Goal: Task Accomplishment & Management: Use online tool/utility

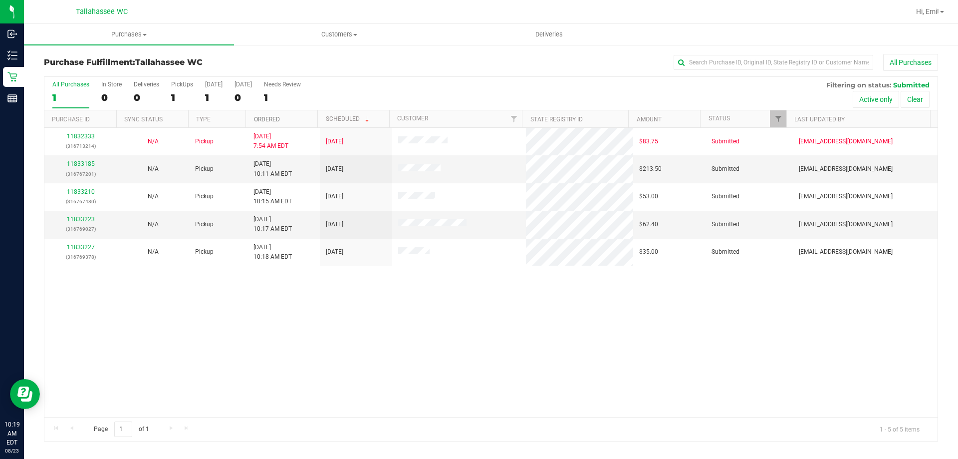
click at [267, 118] on link "Ordered" at bounding box center [267, 119] width 26 height 7
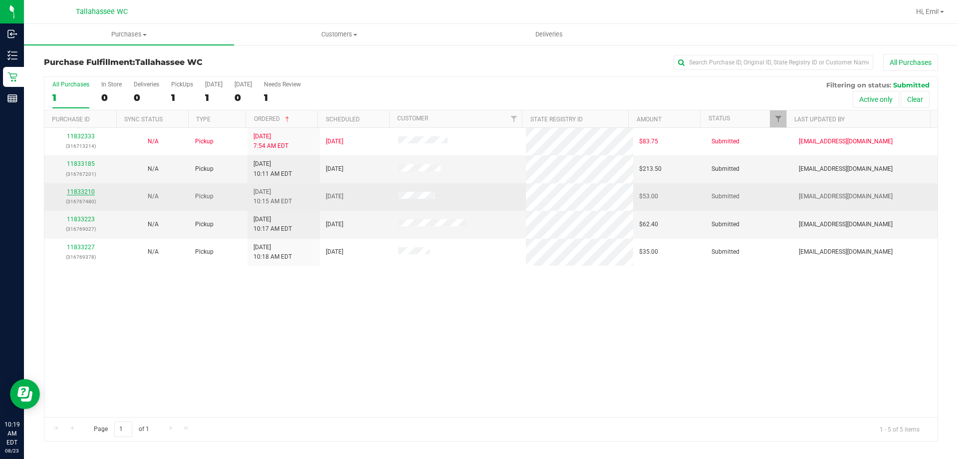
click at [80, 194] on link "11833210" at bounding box center [81, 191] width 28 height 7
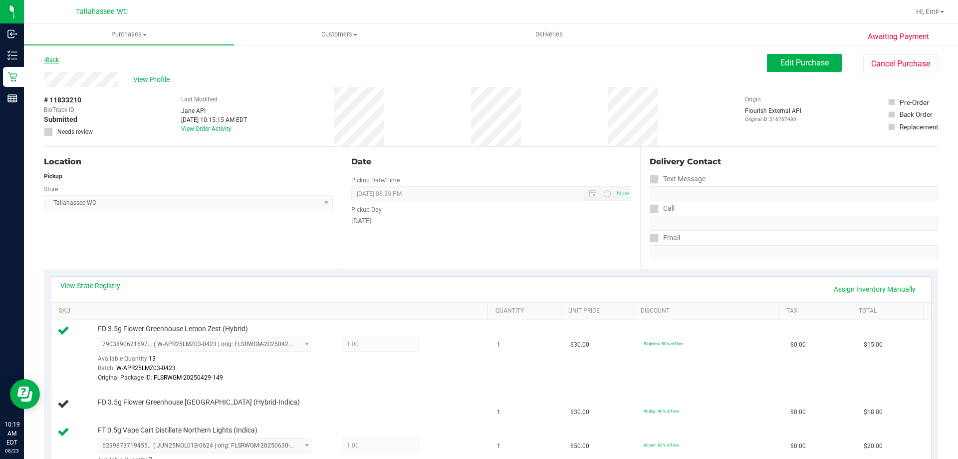
click at [56, 59] on link "Back" at bounding box center [51, 59] width 15 height 7
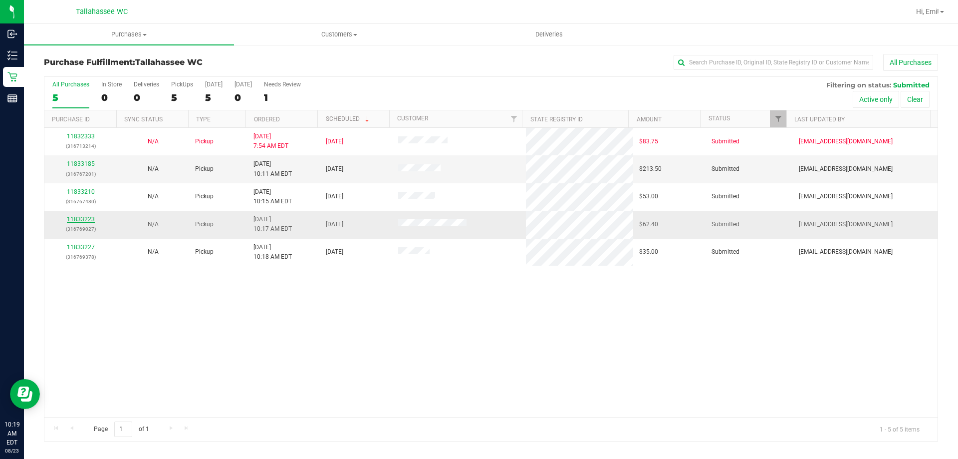
click at [86, 220] on link "11833223" at bounding box center [81, 219] width 28 height 7
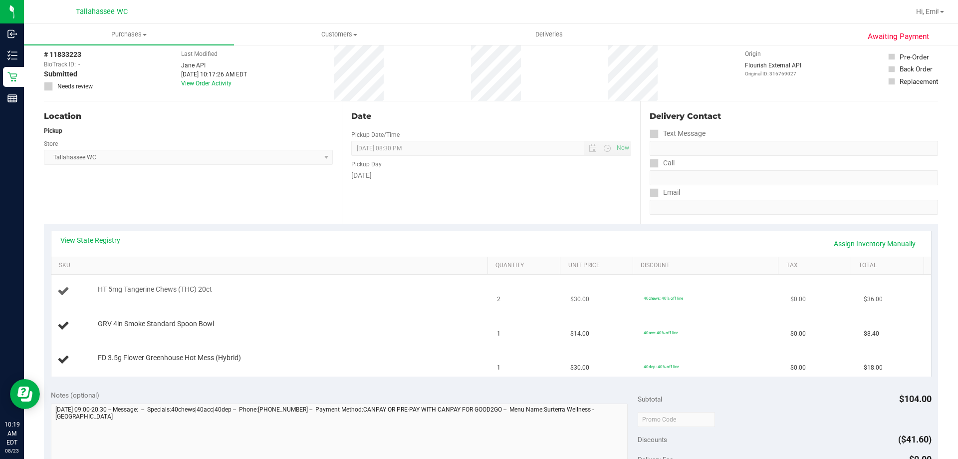
scroll to position [100, 0]
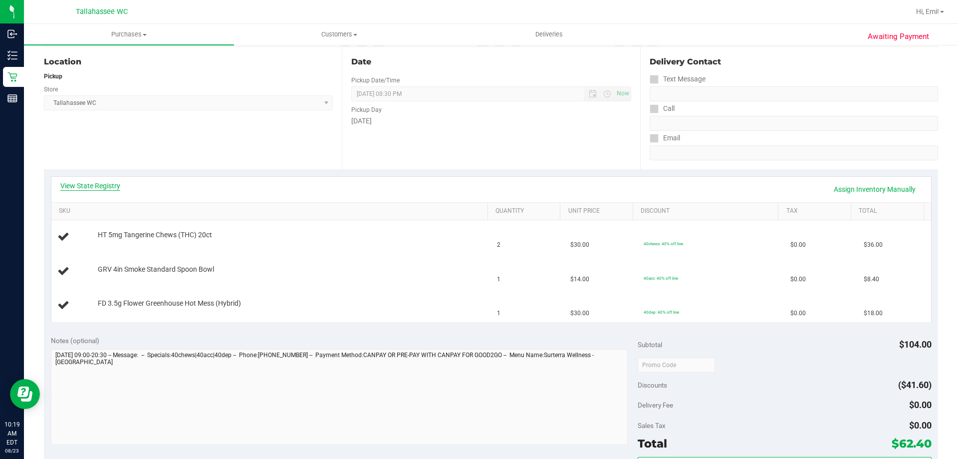
click at [102, 183] on link "View State Registry" at bounding box center [90, 186] width 60 height 10
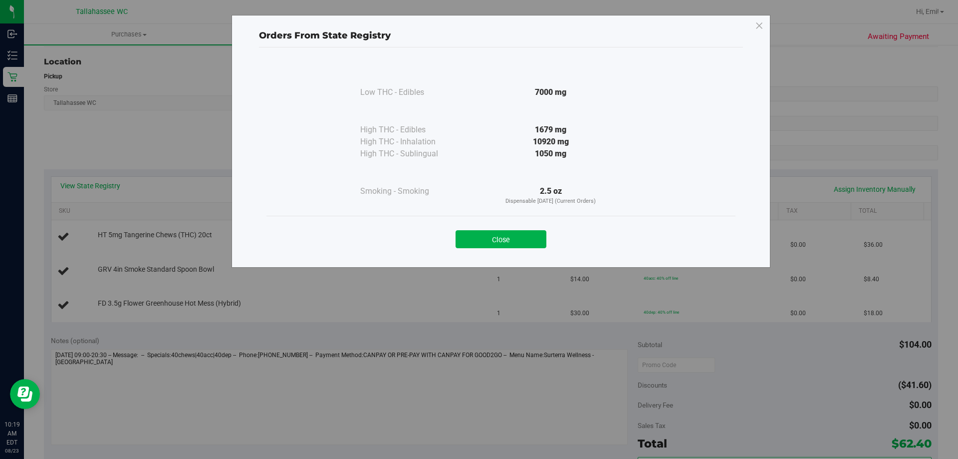
click at [475, 253] on div "Close" at bounding box center [501, 236] width 469 height 40
click at [475, 250] on div "Close" at bounding box center [501, 236] width 469 height 40
click at [475, 244] on button "Close" at bounding box center [501, 239] width 91 height 18
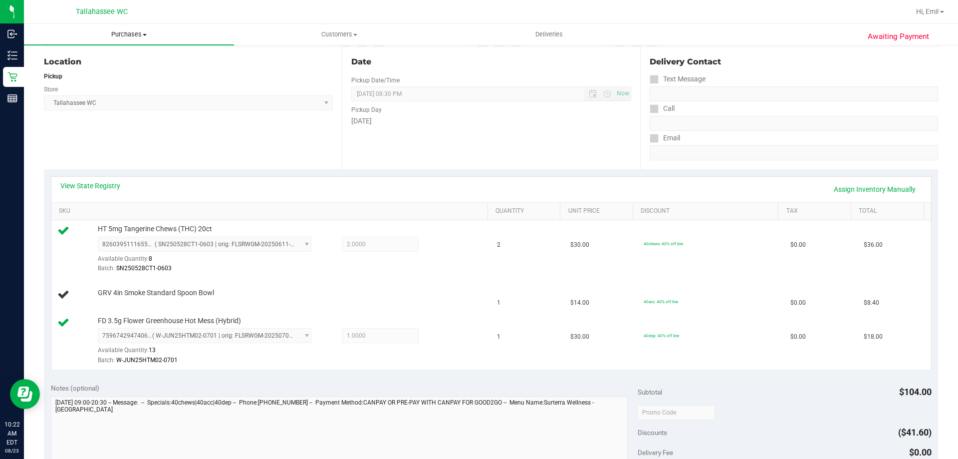
click at [124, 24] on uib-tab-heading "Purchases Summary of purchases Fulfillment All purchases" at bounding box center [129, 34] width 210 height 21
click at [114, 67] on li "Fulfillment" at bounding box center [129, 72] width 210 height 12
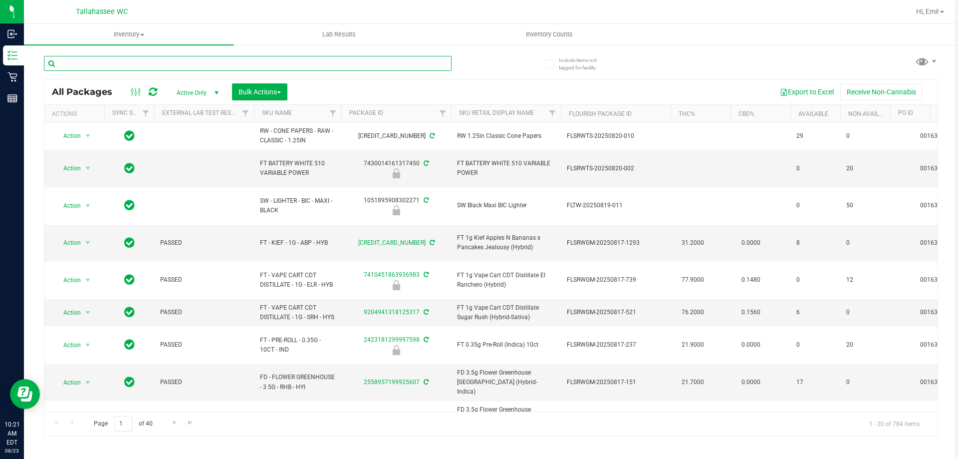
click at [395, 63] on input "text" at bounding box center [248, 63] width 408 height 15
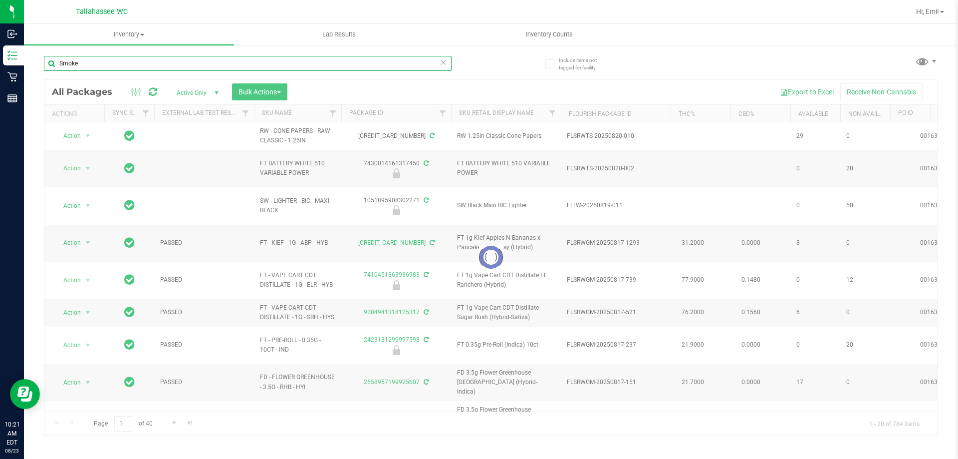
type input "Smoke"
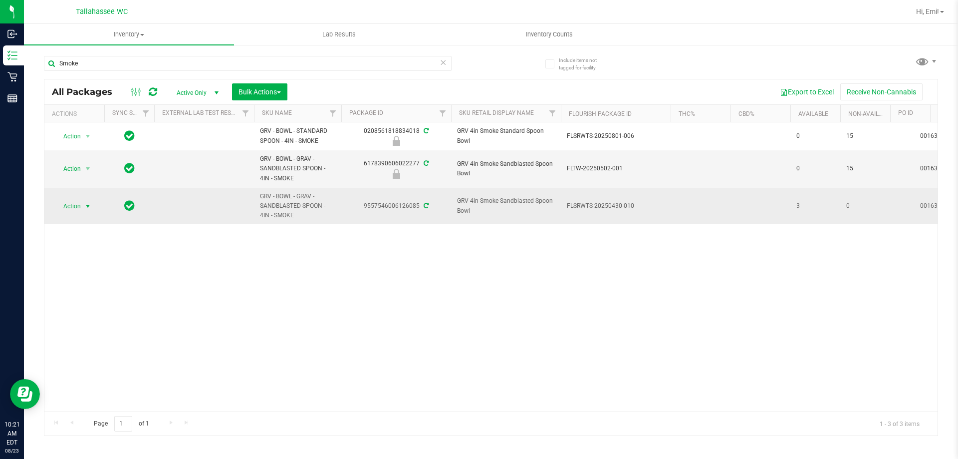
click at [90, 205] on span "select" at bounding box center [88, 206] width 8 height 8
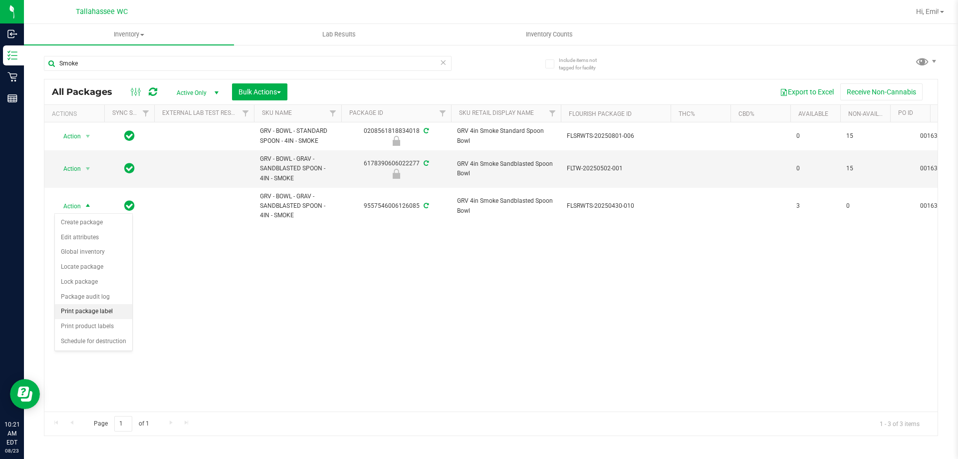
click at [120, 311] on li "Print package label" at bounding box center [93, 311] width 77 height 15
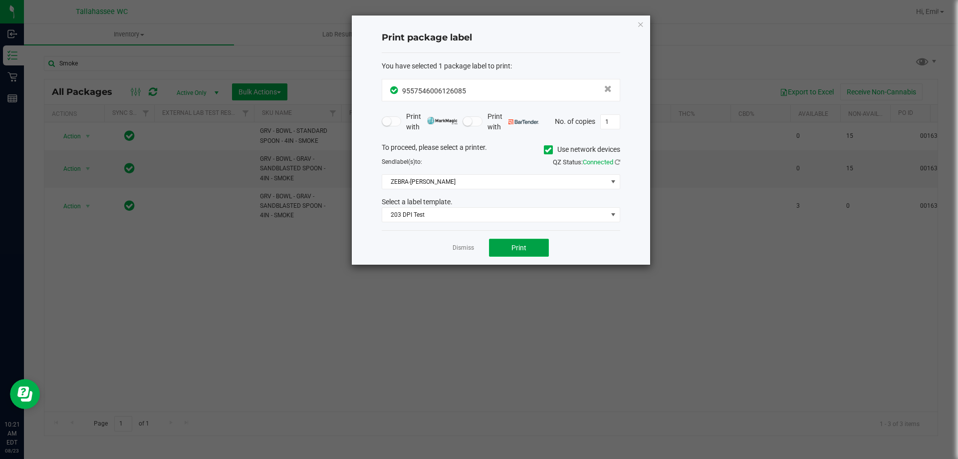
click at [510, 246] on button "Print" at bounding box center [519, 248] width 60 height 18
click at [638, 20] on icon "button" at bounding box center [640, 24] width 7 height 12
